Goal: Navigation & Orientation: Find specific page/section

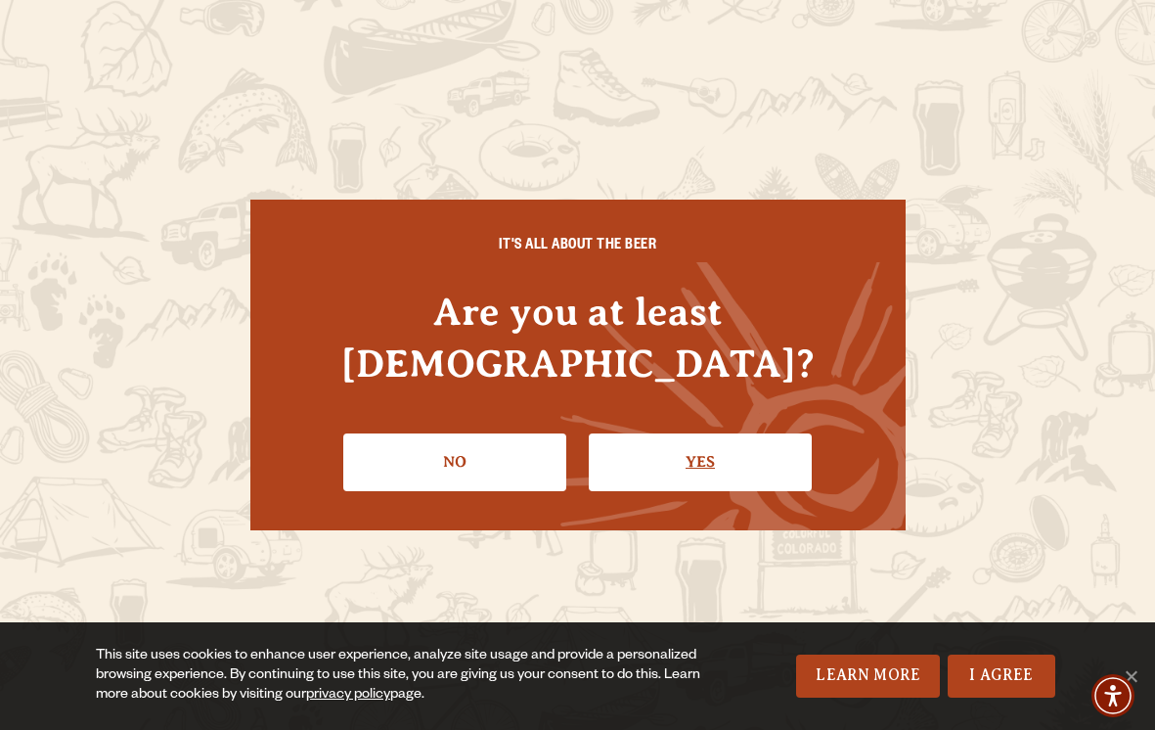
click at [607, 433] on link "Yes" at bounding box center [700, 461] width 223 height 57
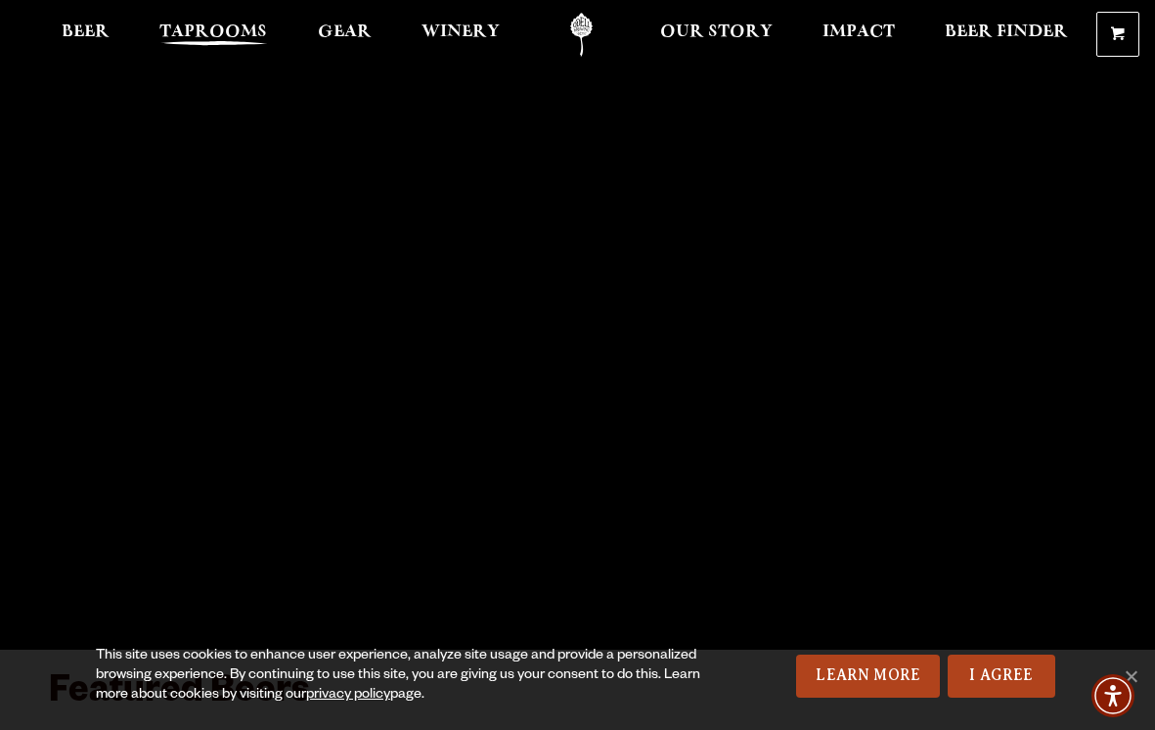
click at [210, 28] on span "Taprooms" at bounding box center [213, 32] width 108 height 16
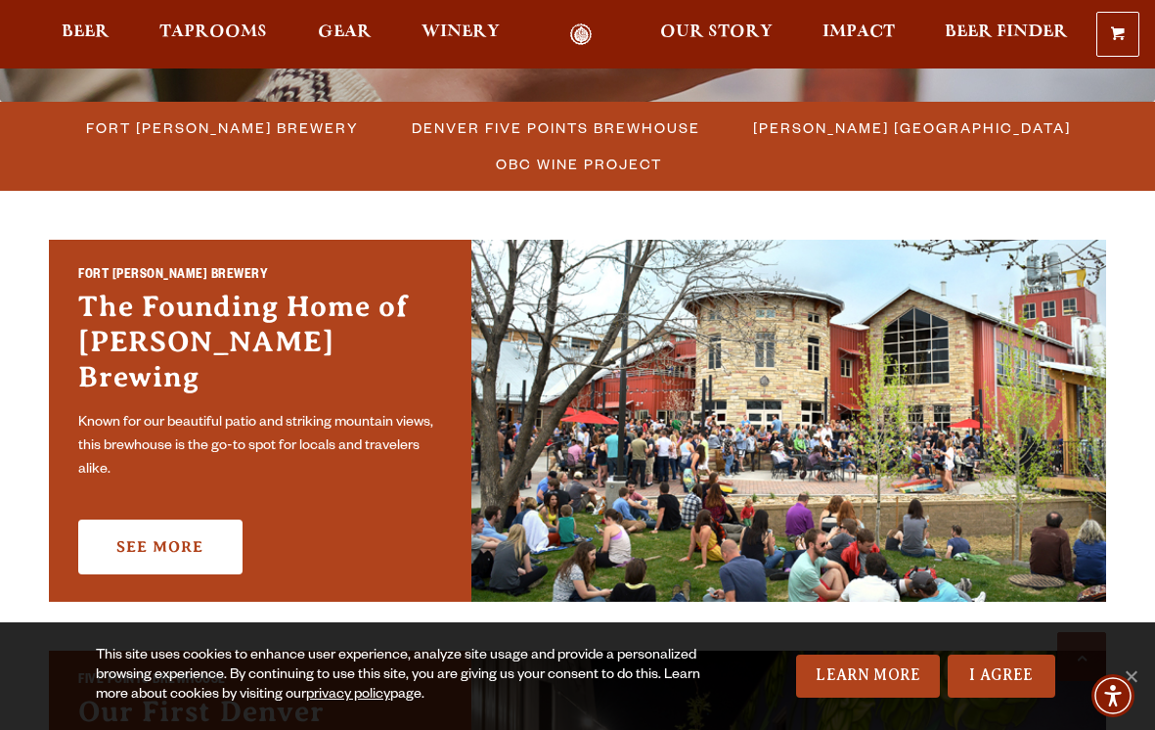
scroll to position [538, 0]
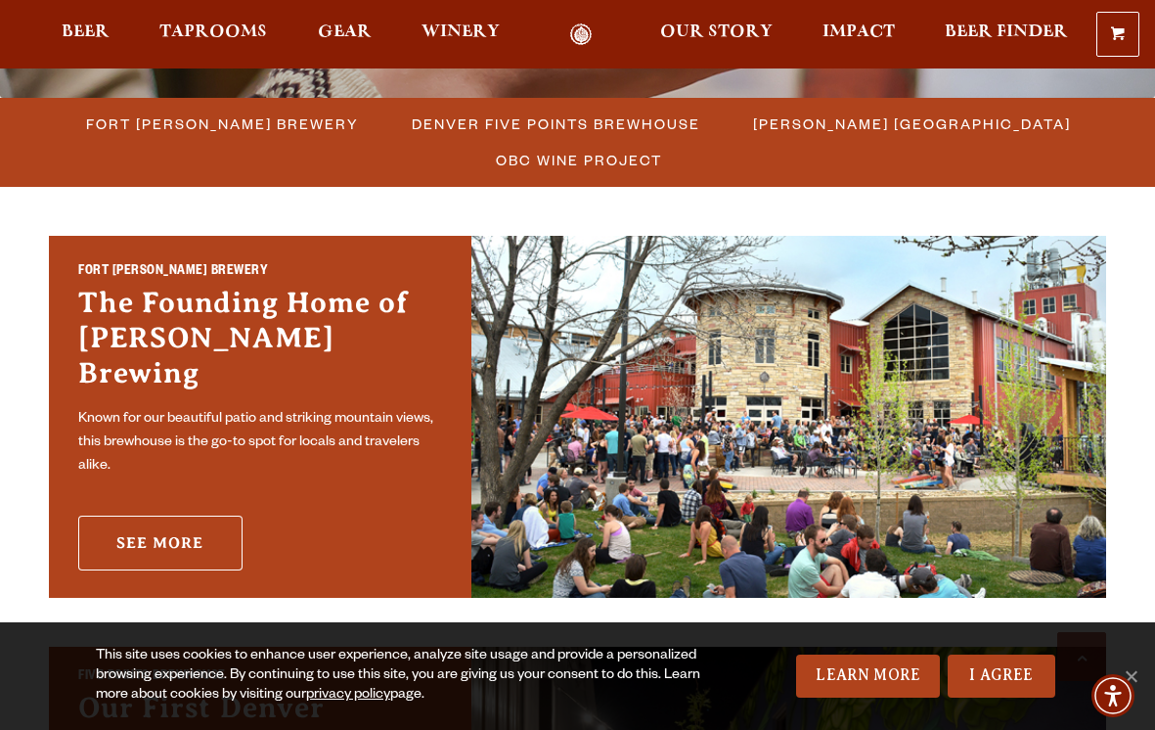
click at [187, 515] on link "See More" at bounding box center [160, 542] width 164 height 55
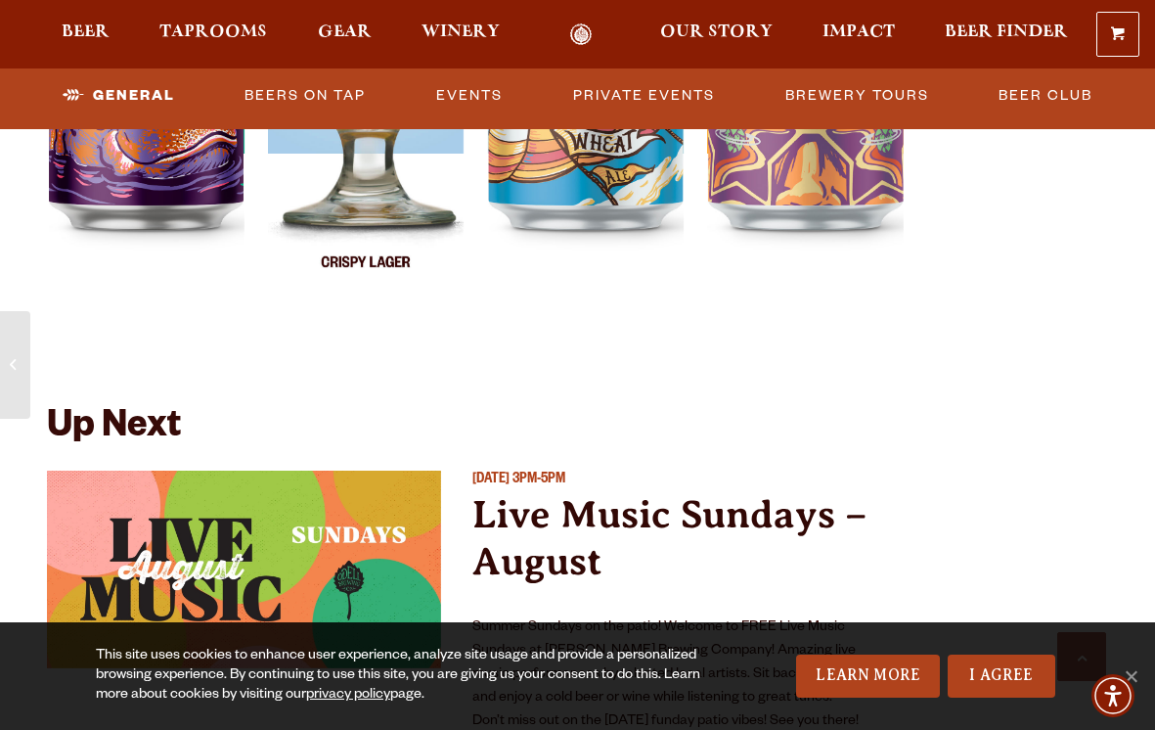
scroll to position [4193, 0]
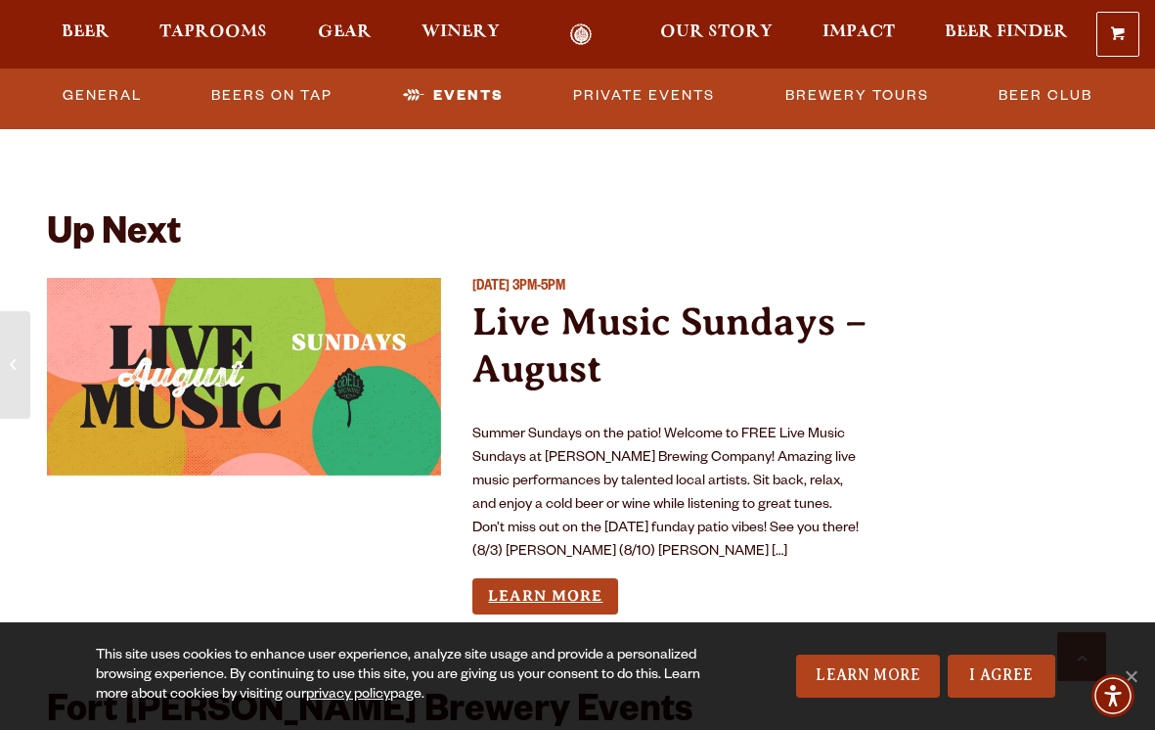
click at [552, 578] on link "Learn More" at bounding box center [545, 596] width 146 height 36
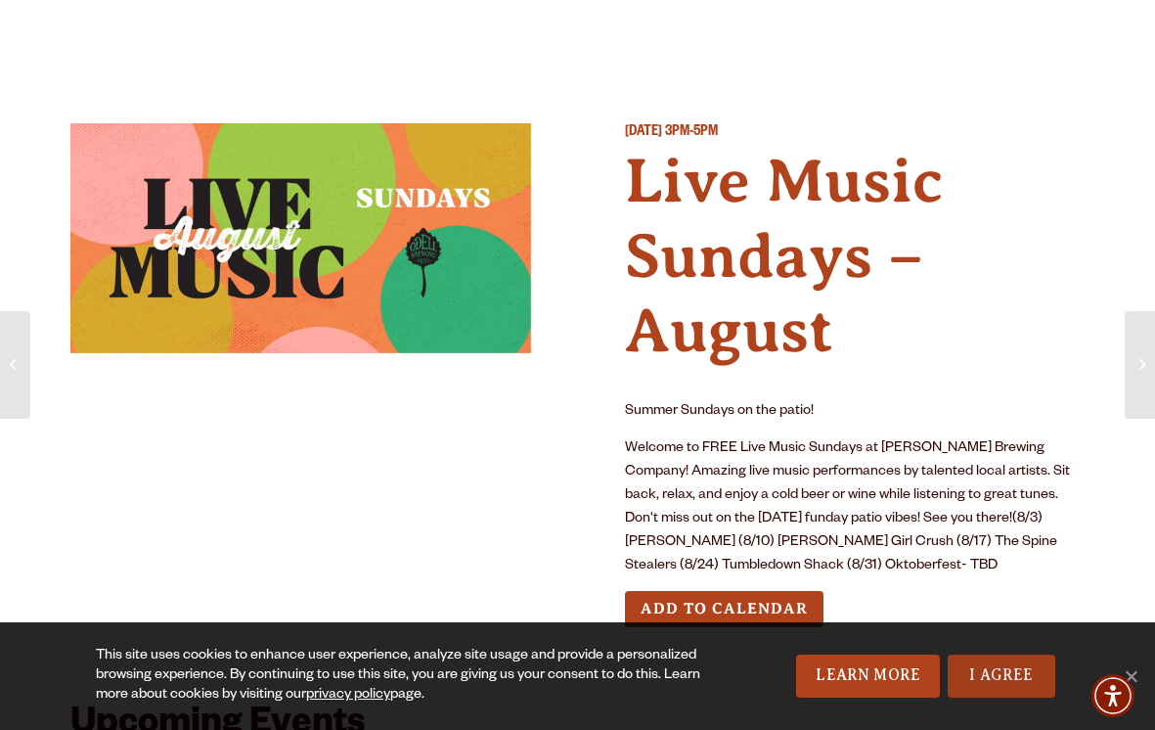
click at [1015, 682] on link "I Agree" at bounding box center [1002, 675] width 108 height 43
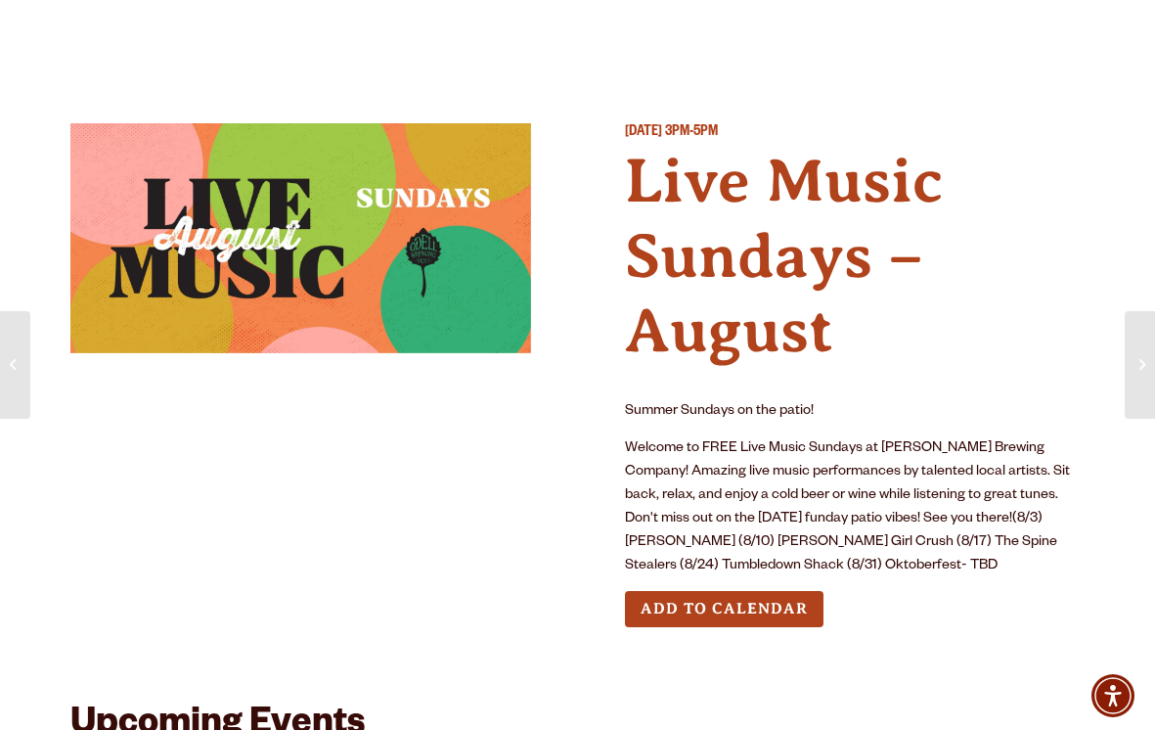
click at [738, 62] on div at bounding box center [577, 34] width 1155 height 68
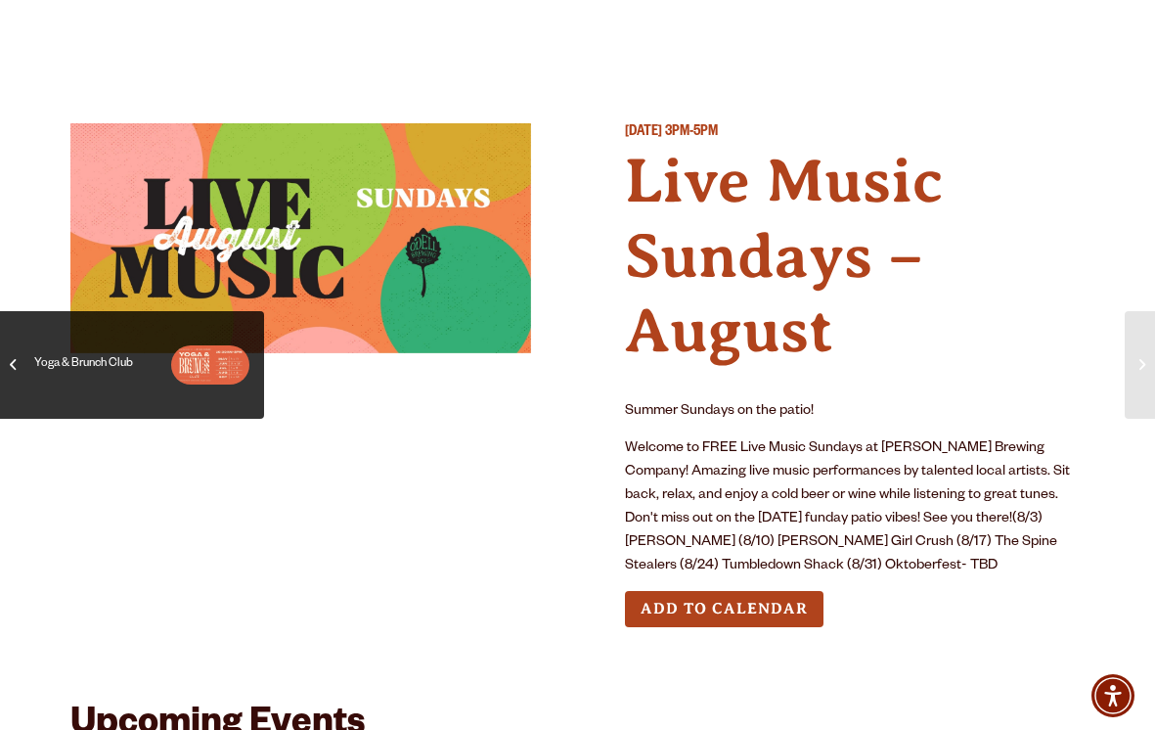
click at [17, 358] on span "Yoga & Brunch Club" at bounding box center [132, 365] width 235 height 78
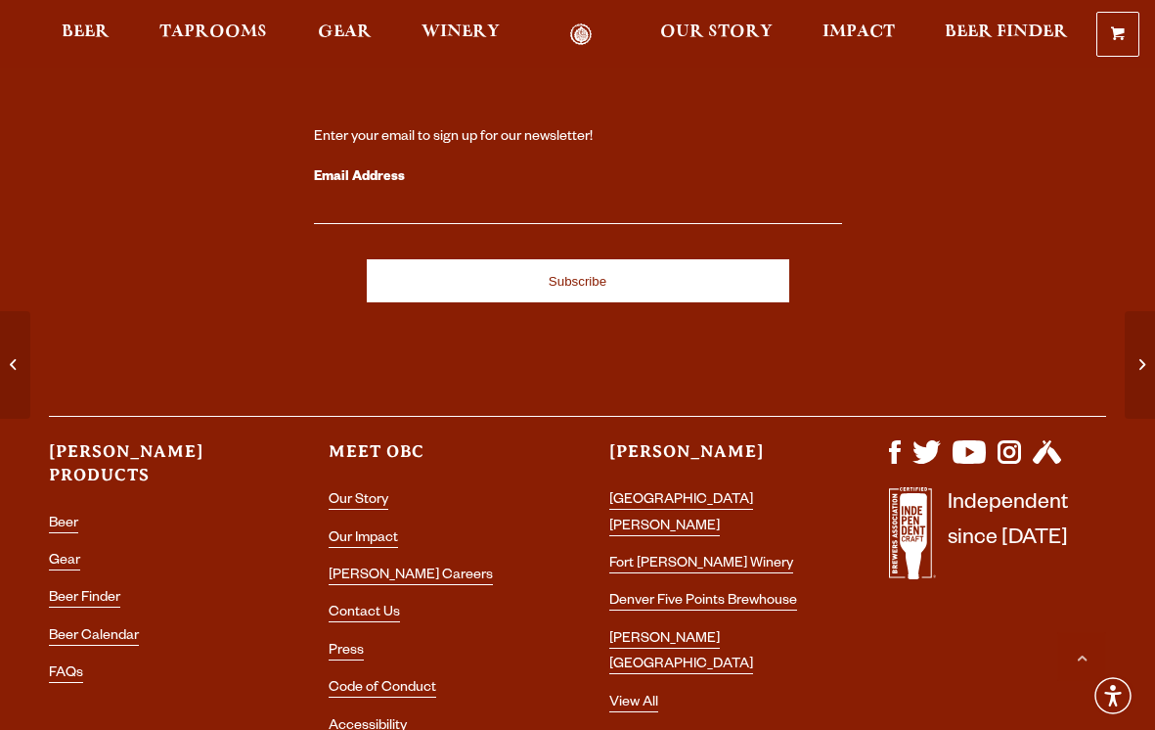
scroll to position [1606, 0]
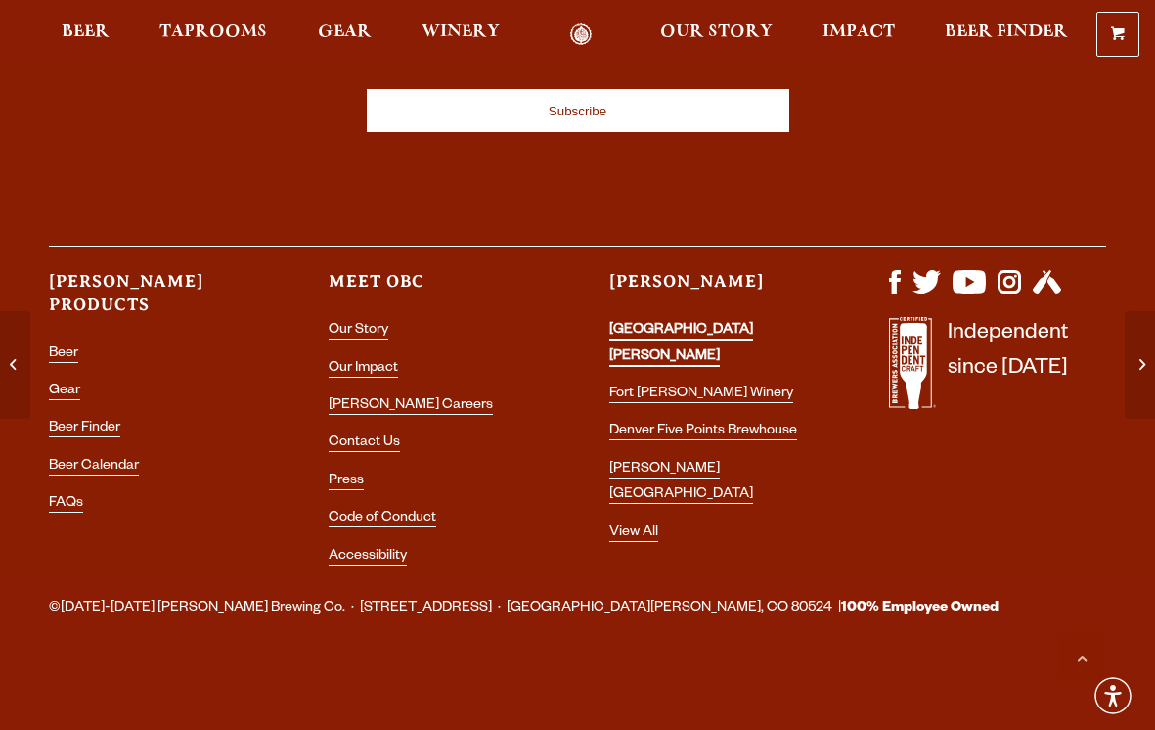
click at [636, 328] on link "[GEOGRAPHIC_DATA][PERSON_NAME]" at bounding box center [681, 344] width 144 height 43
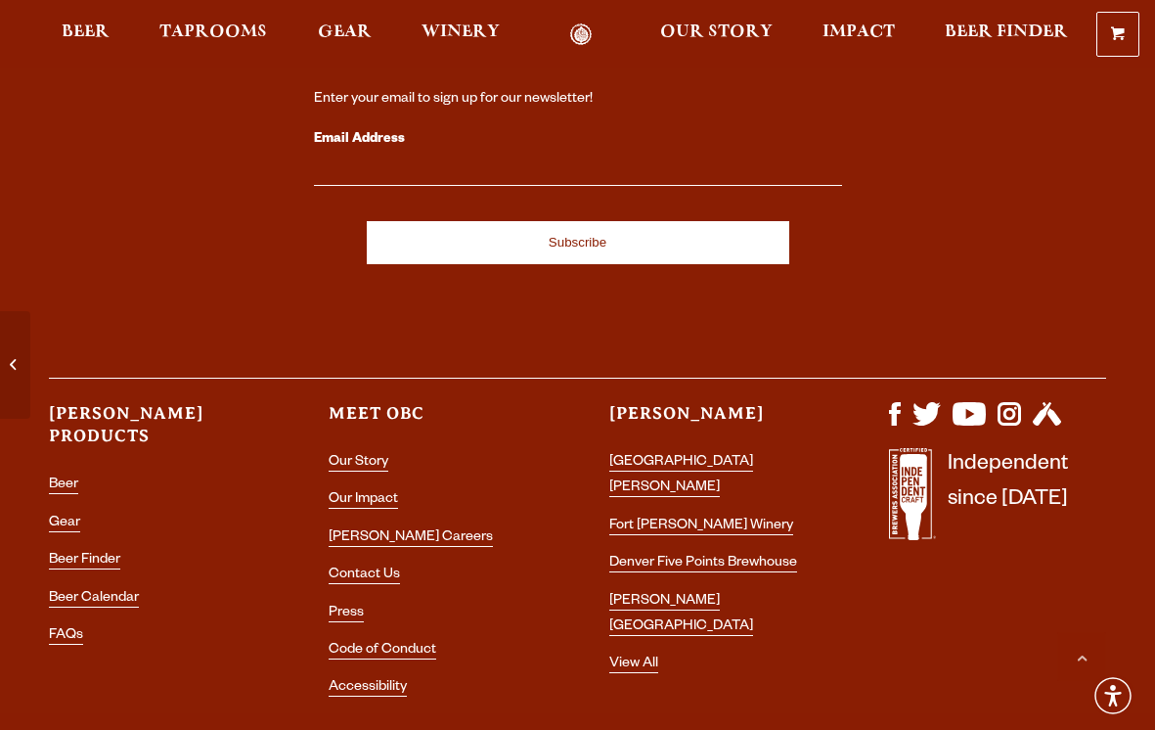
scroll to position [8422, 0]
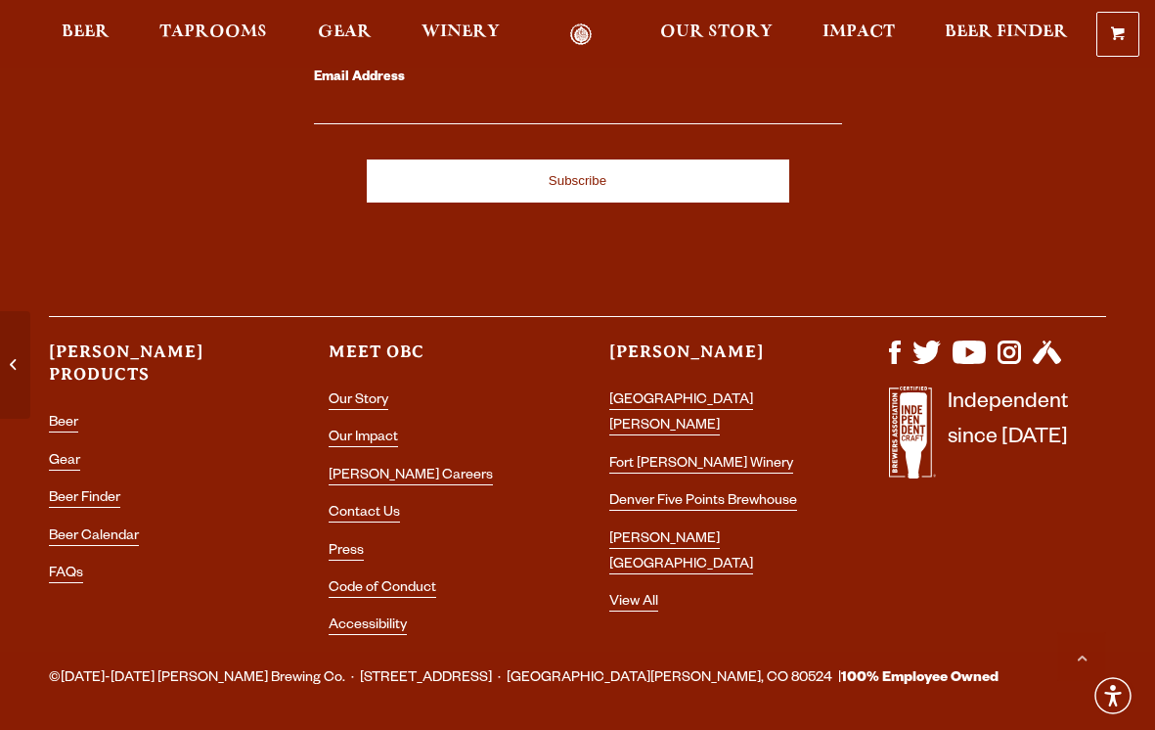
click at [697, 452] on li "Fort [PERSON_NAME] Winery" at bounding box center [717, 464] width 217 height 25
click at [696, 457] on link "Fort [PERSON_NAME] Winery" at bounding box center [701, 466] width 184 height 18
